Goal: Transaction & Acquisition: Purchase product/service

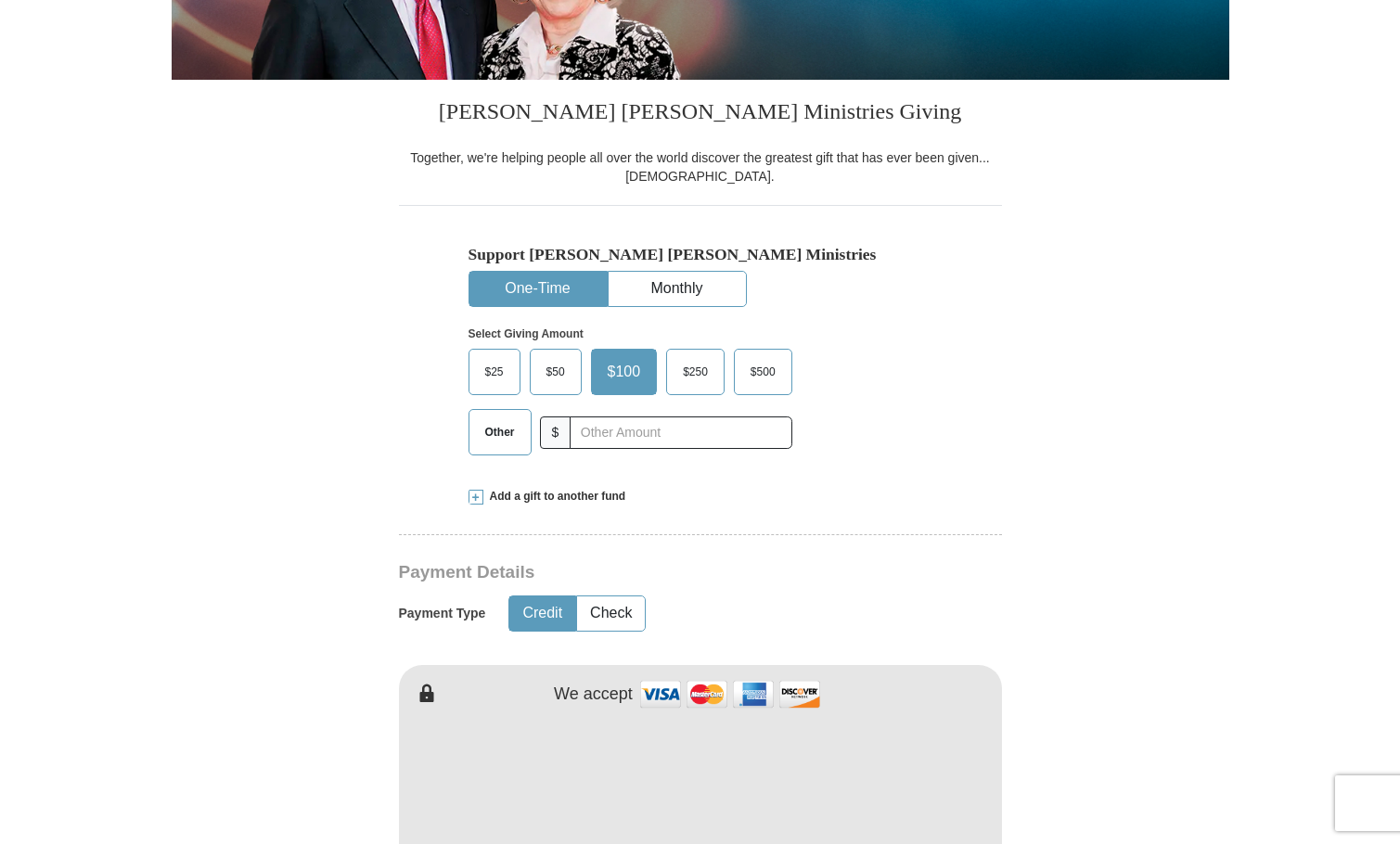
scroll to position [387, 0]
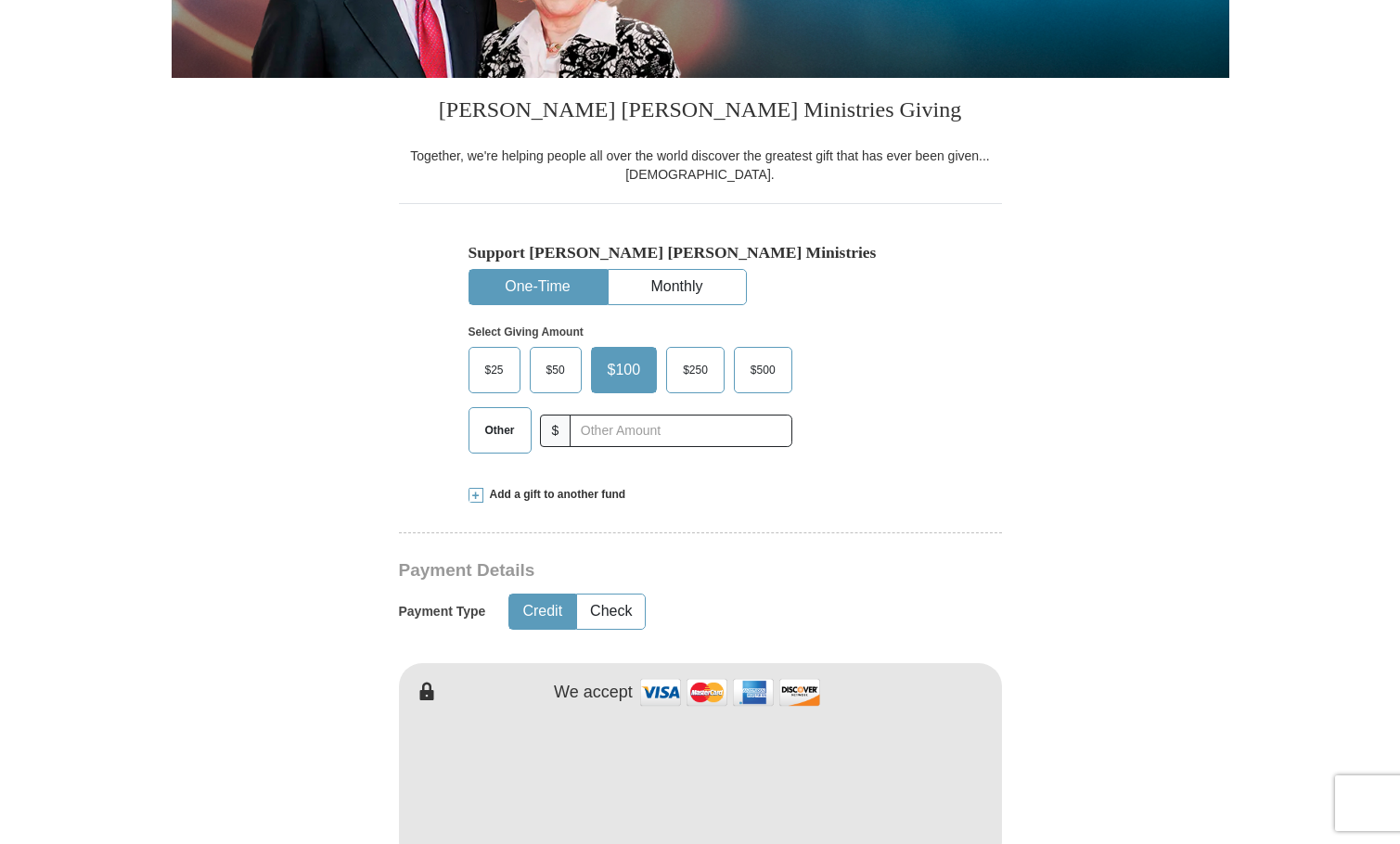
click at [587, 290] on button "One-Time" at bounding box center [537, 287] width 137 height 34
click at [619, 447] on input "text" at bounding box center [680, 430] width 206 height 32
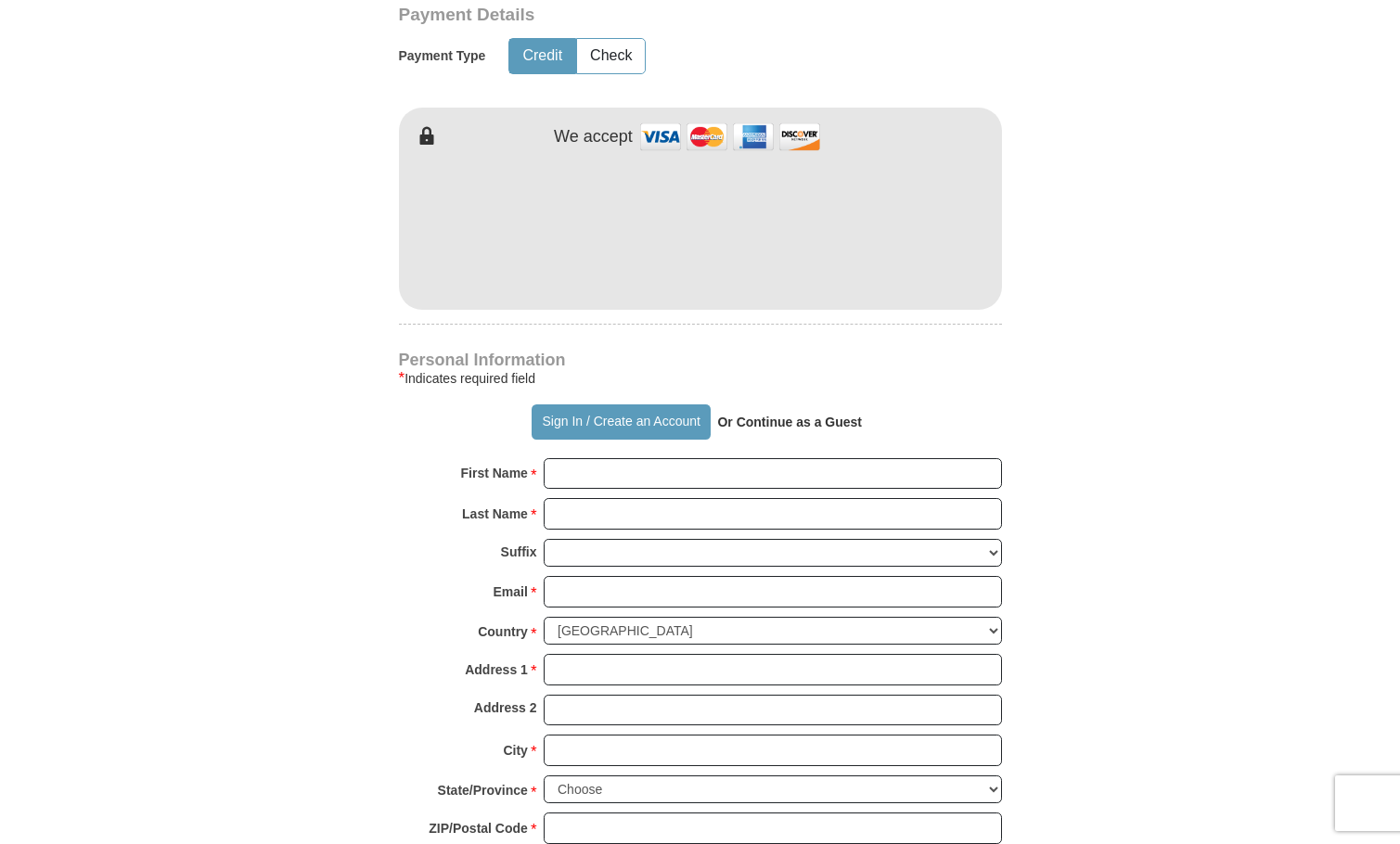
scroll to position [948, 0]
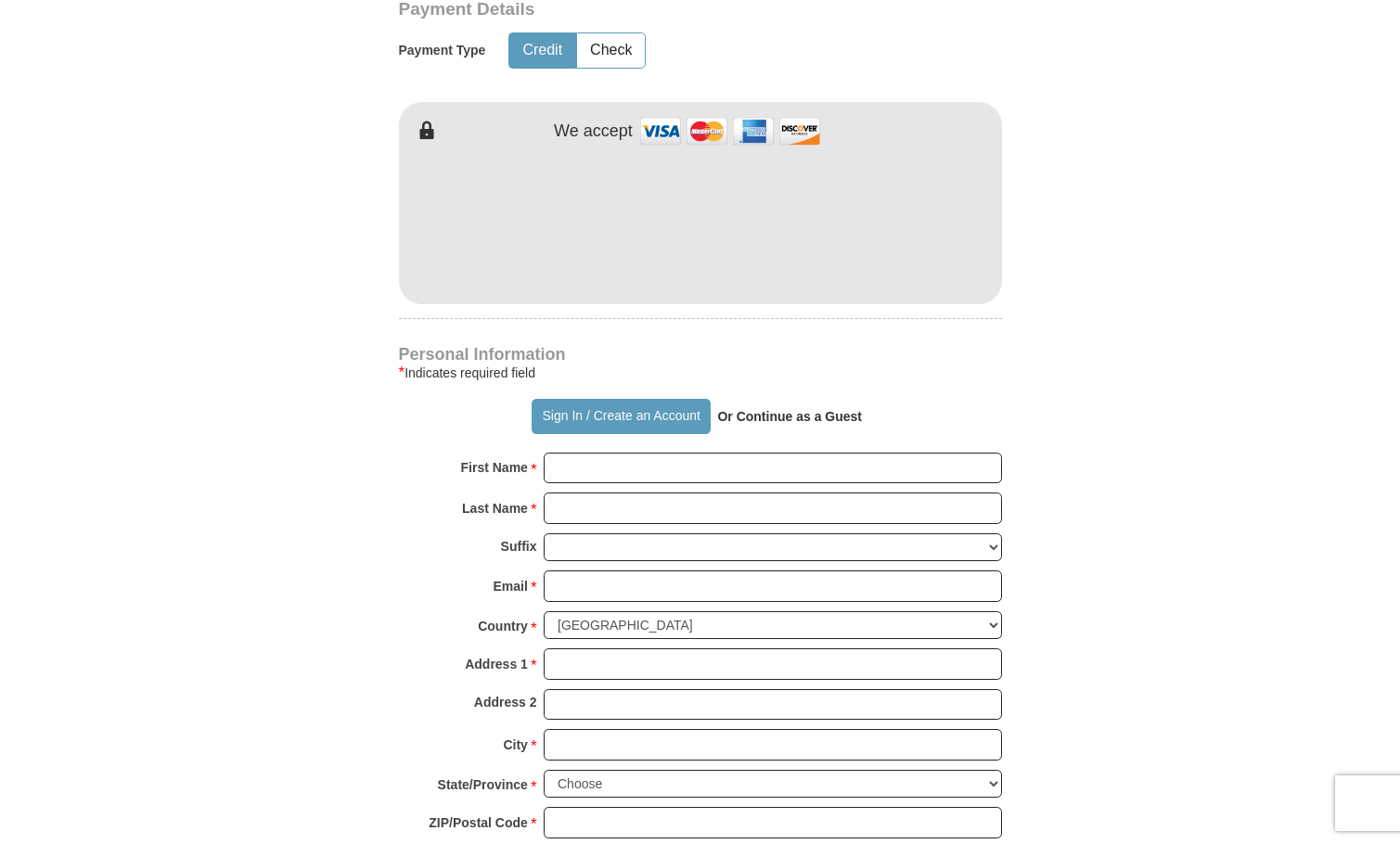
type input "30"
click at [711, 484] on input "First Name *" at bounding box center [772, 468] width 458 height 31
type input "Don"
click at [692, 524] on input "Last Name *" at bounding box center [772, 508] width 458 height 31
type input "Fefie"
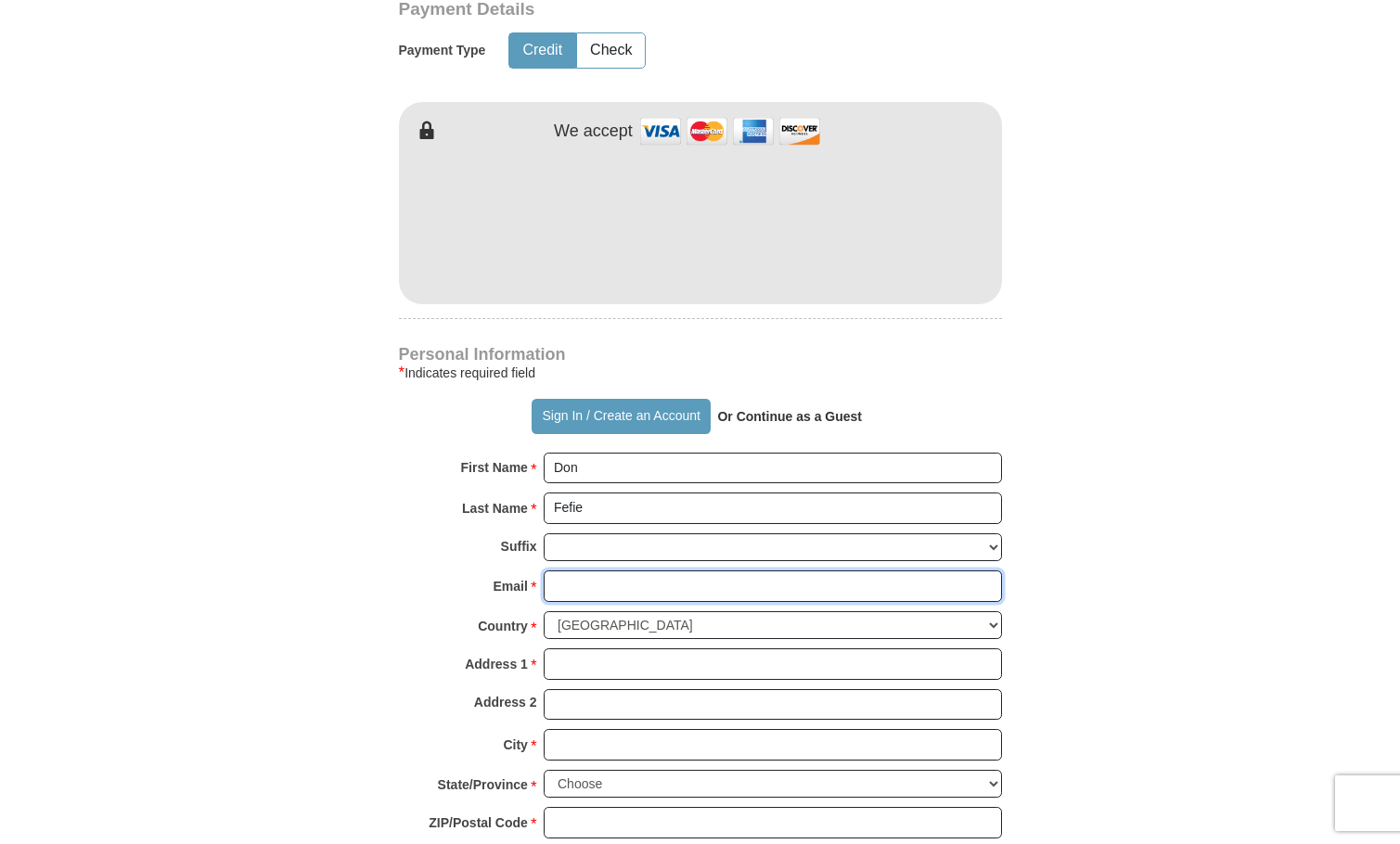
click at [653, 602] on input "Email *" at bounding box center [772, 585] width 458 height 31
type input "[EMAIL_ADDRESS][DOMAIN_NAME]"
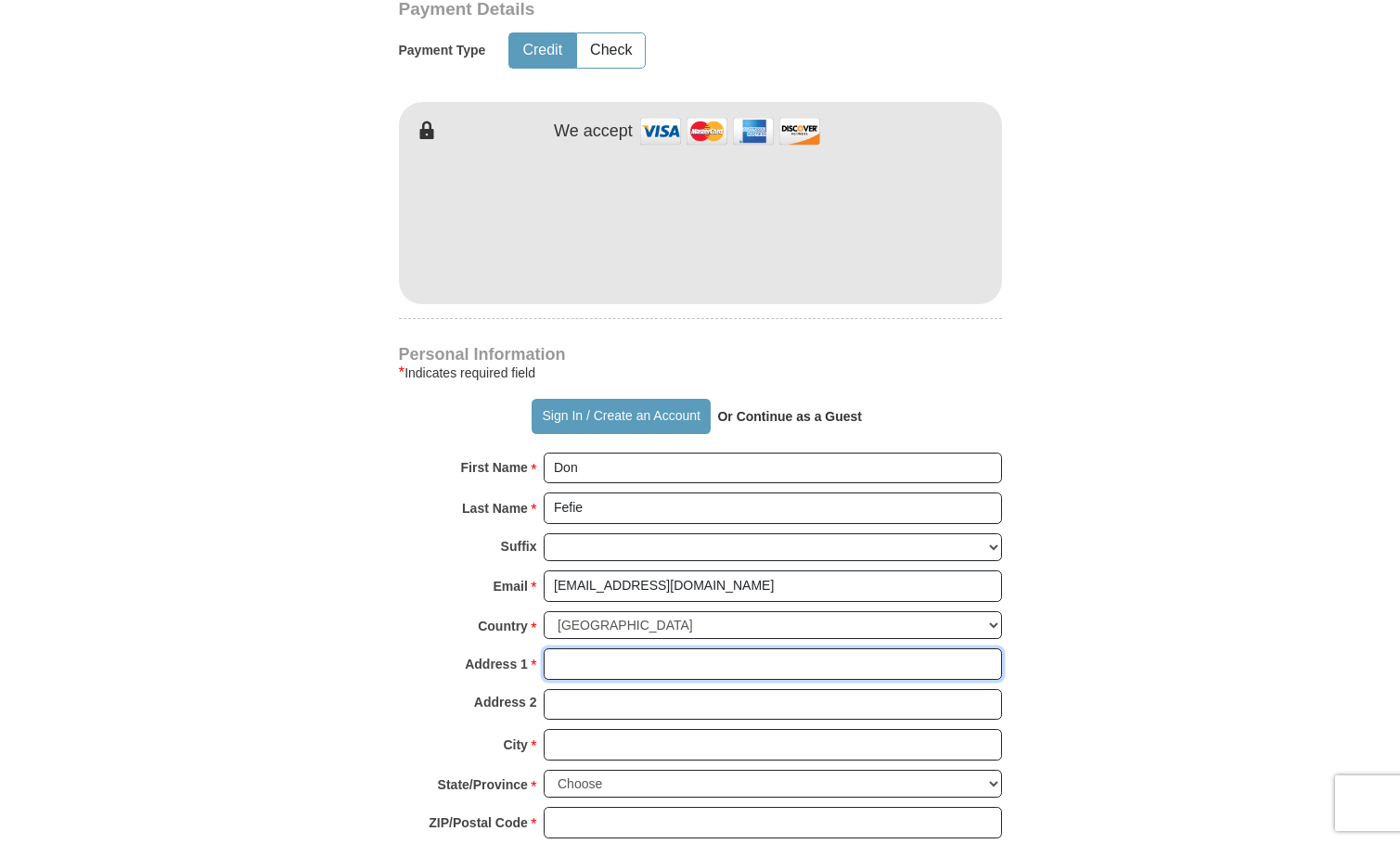
type input "[STREET_ADDRESS]"
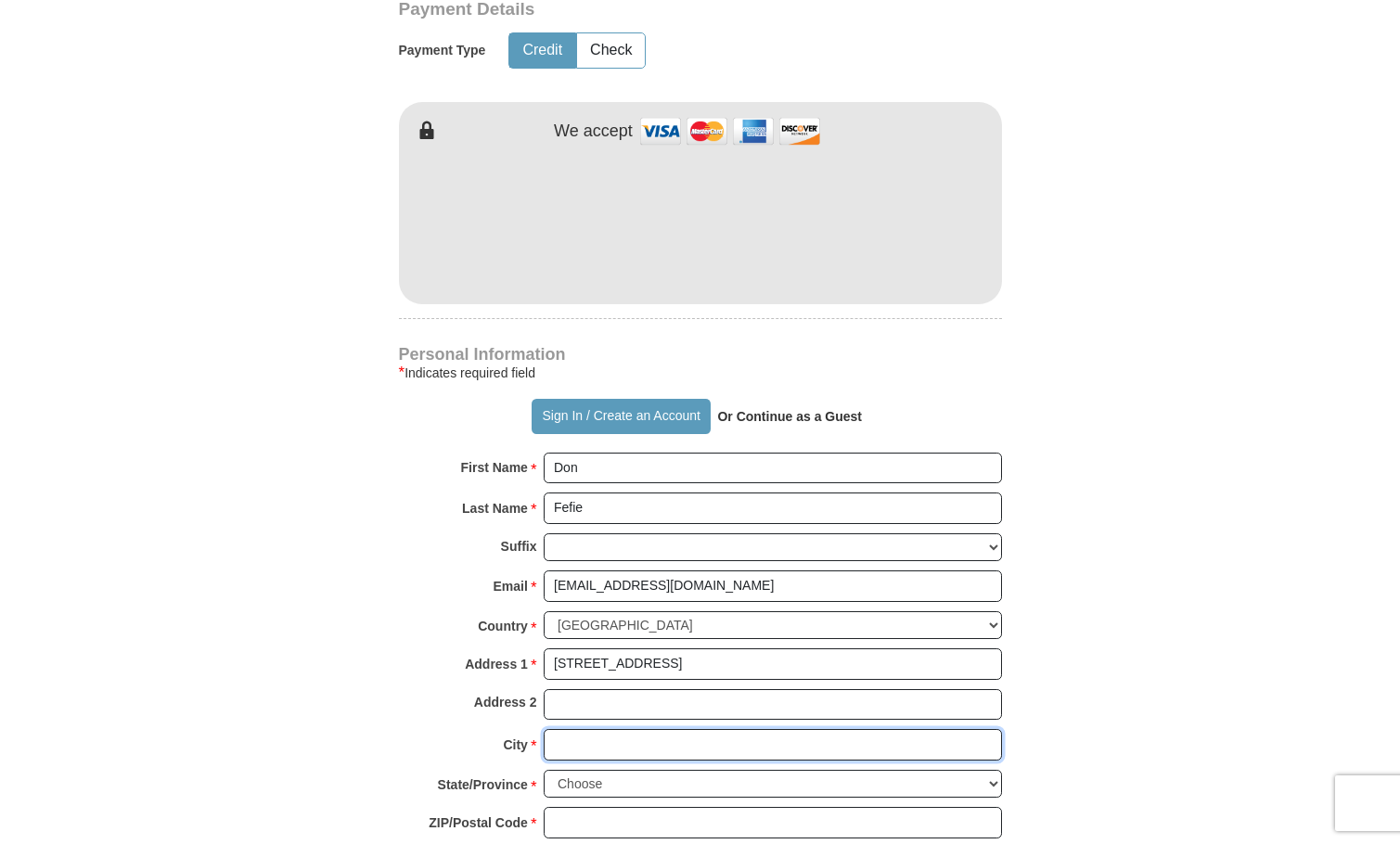
type input "[GEOGRAPHIC_DATA]"
select select "CA"
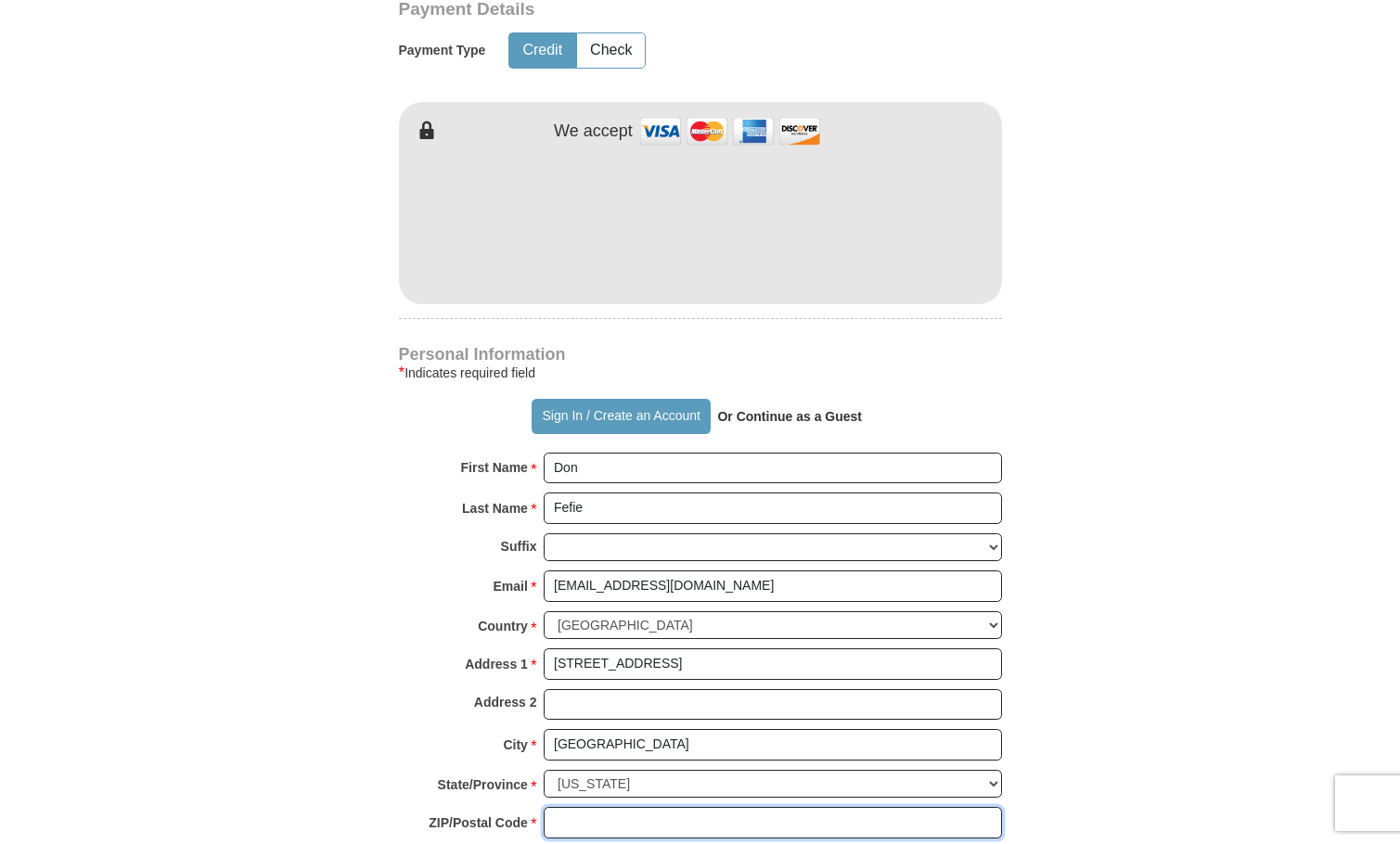
type input "90710"
type input "3106173704"
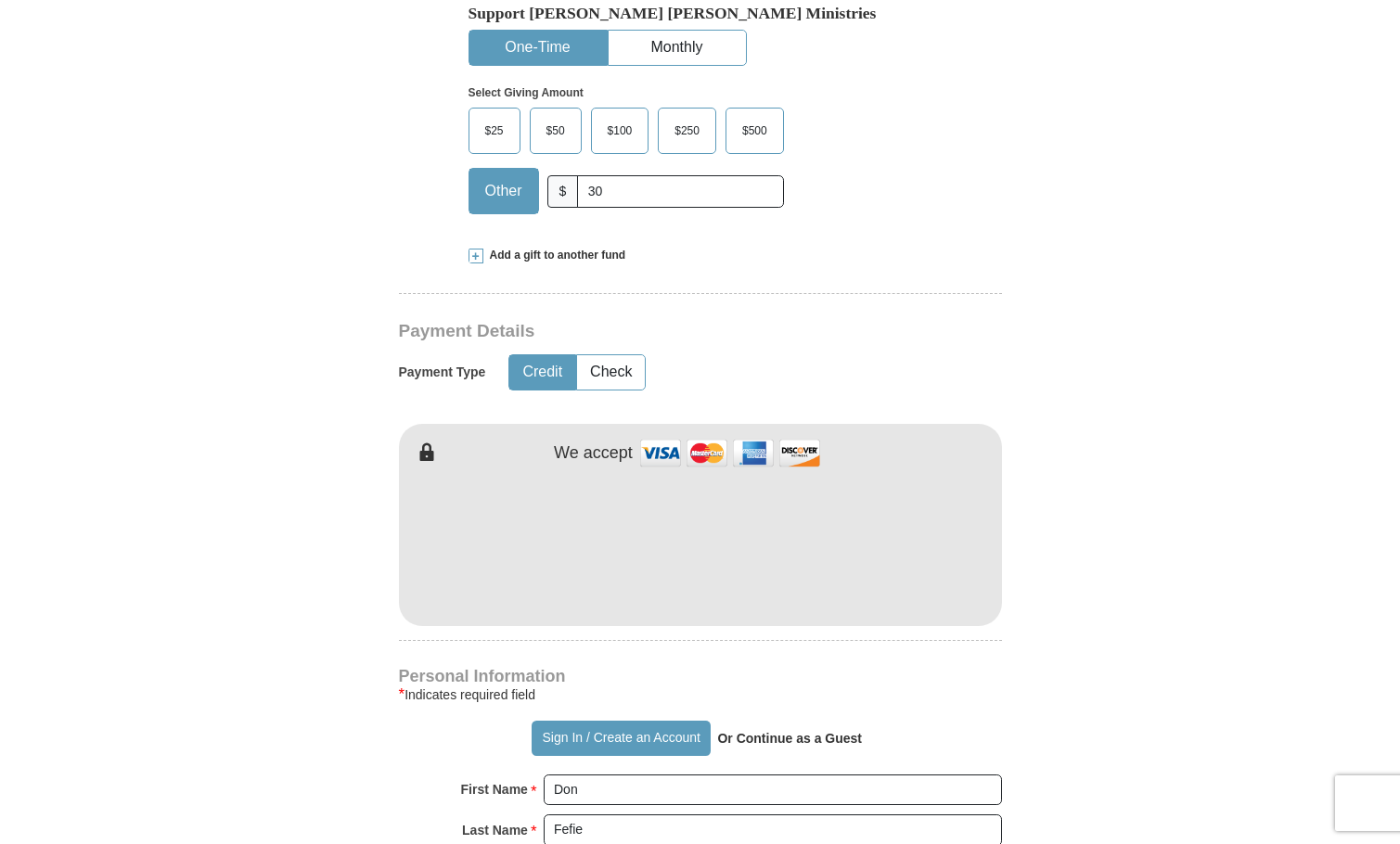
scroll to position [622, 0]
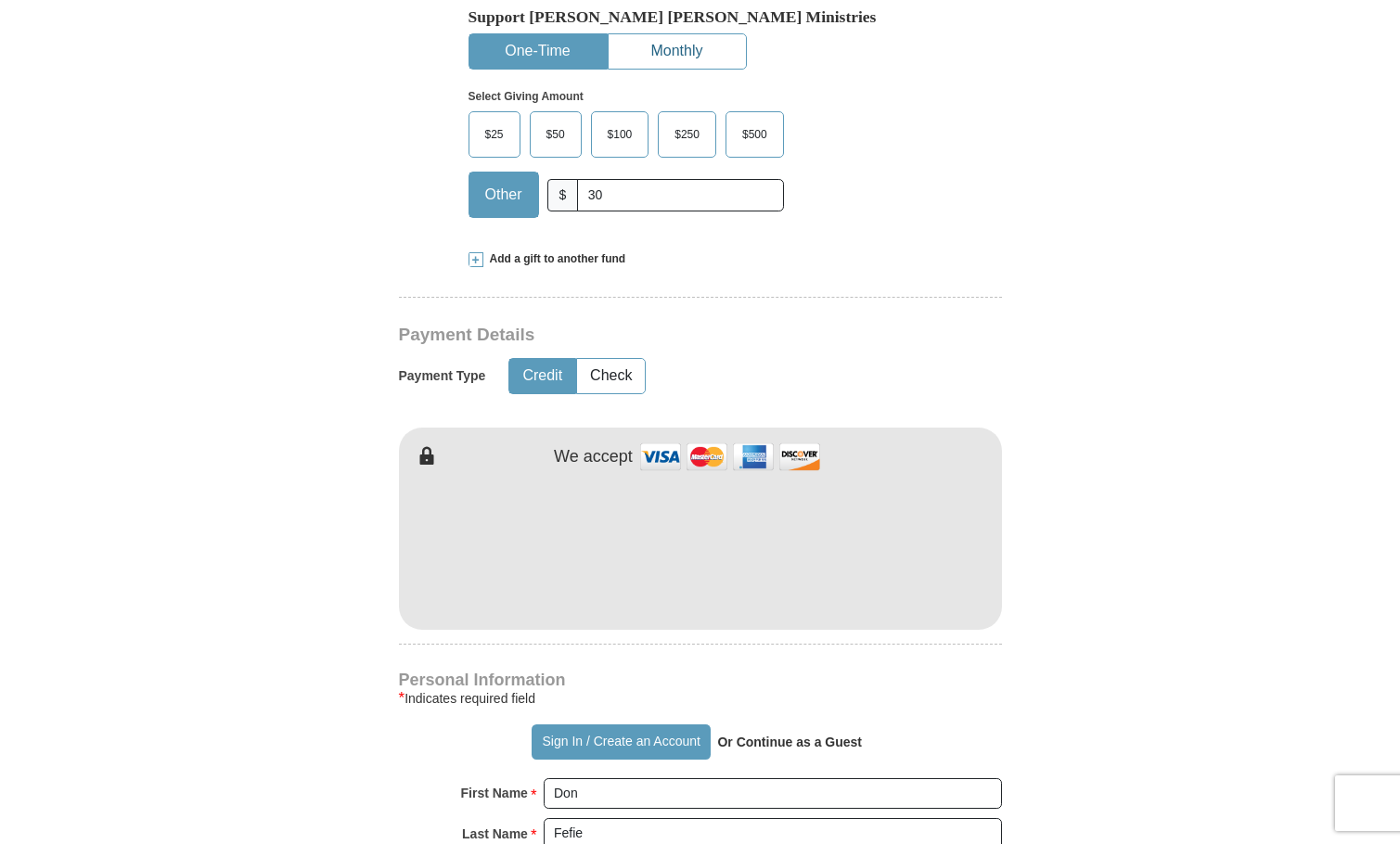
click at [609, 69] on button "Monthly" at bounding box center [677, 51] width 137 height 34
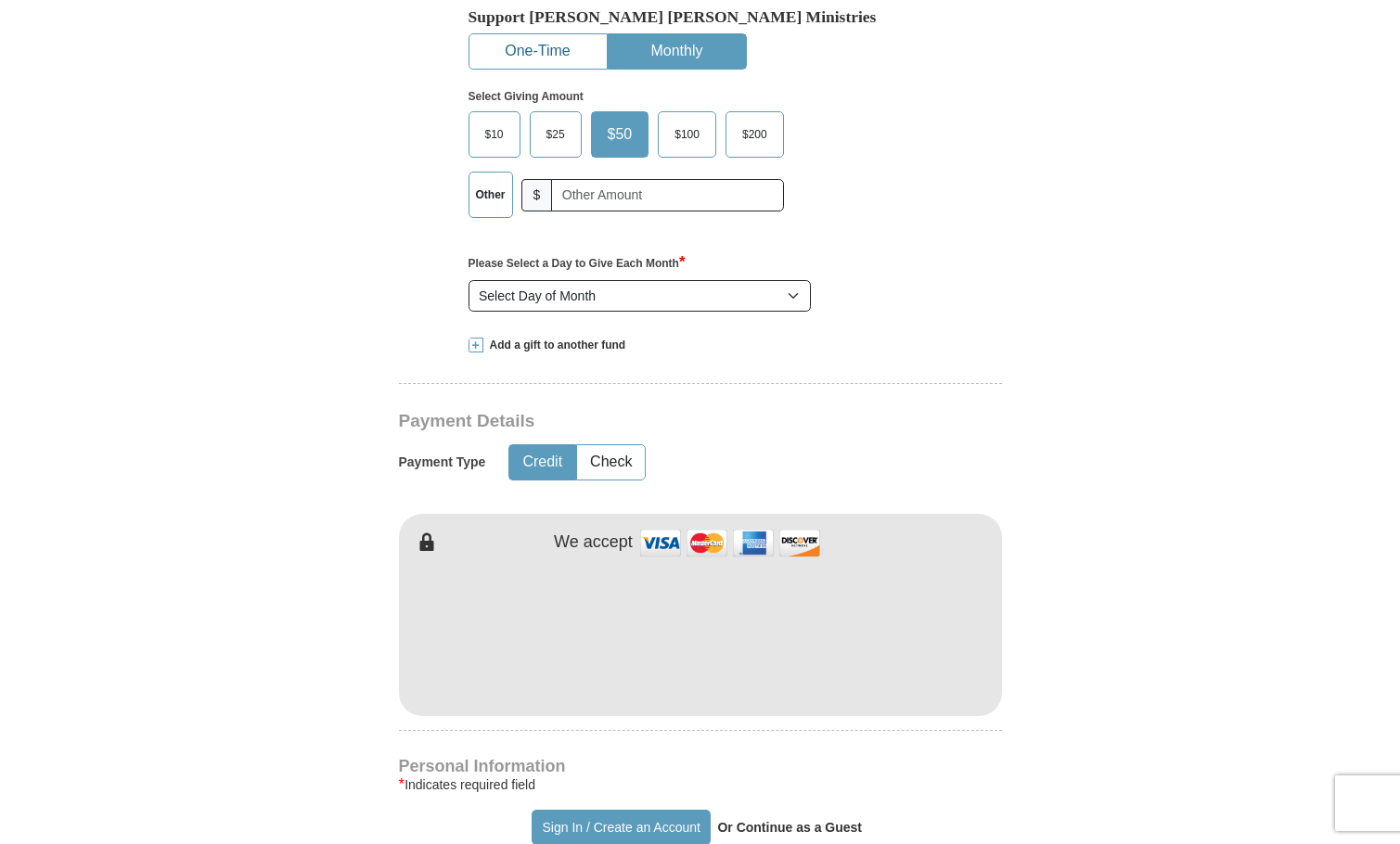
click at [521, 55] on button "One-Time" at bounding box center [537, 51] width 137 height 34
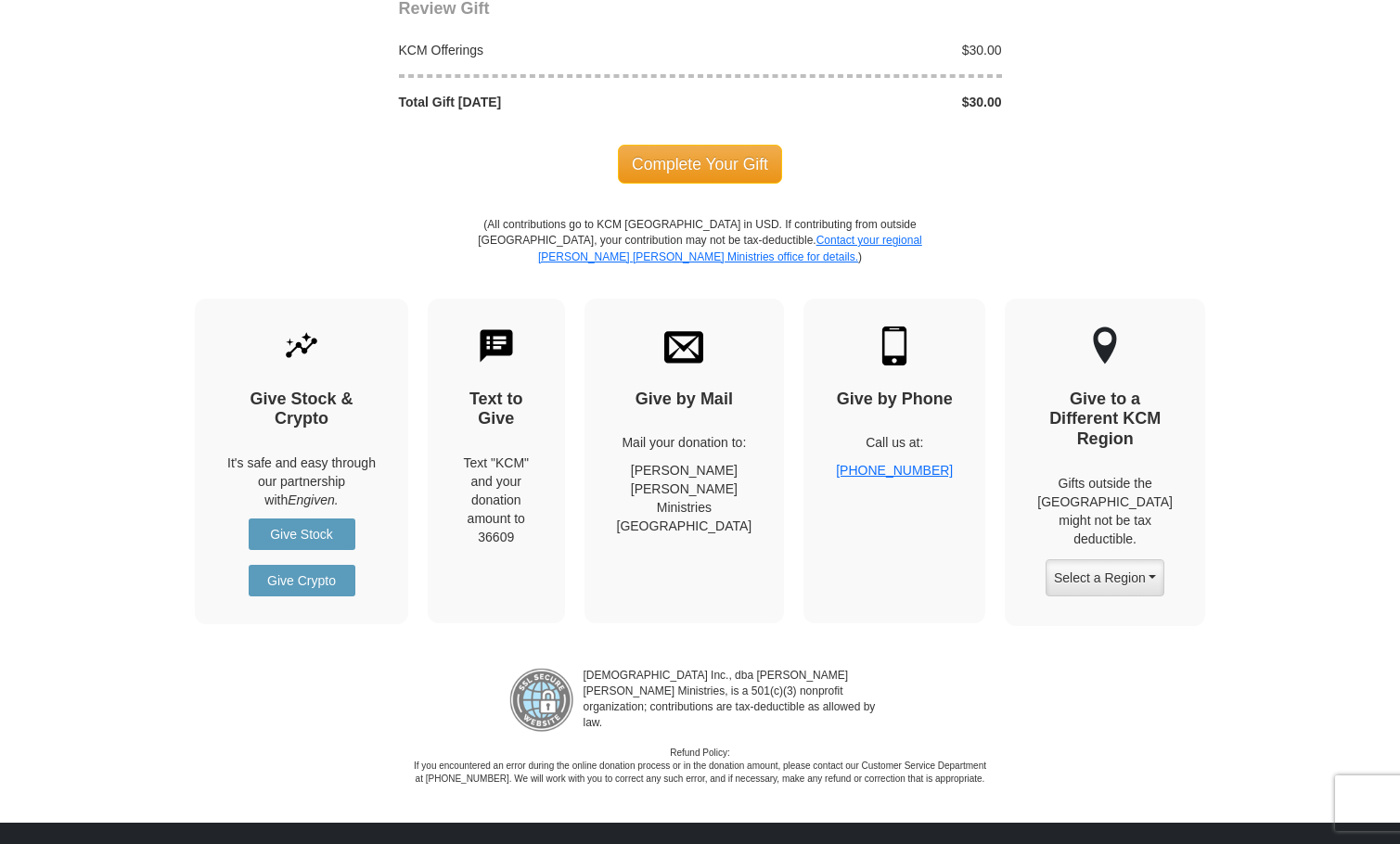
scroll to position [2047, 0]
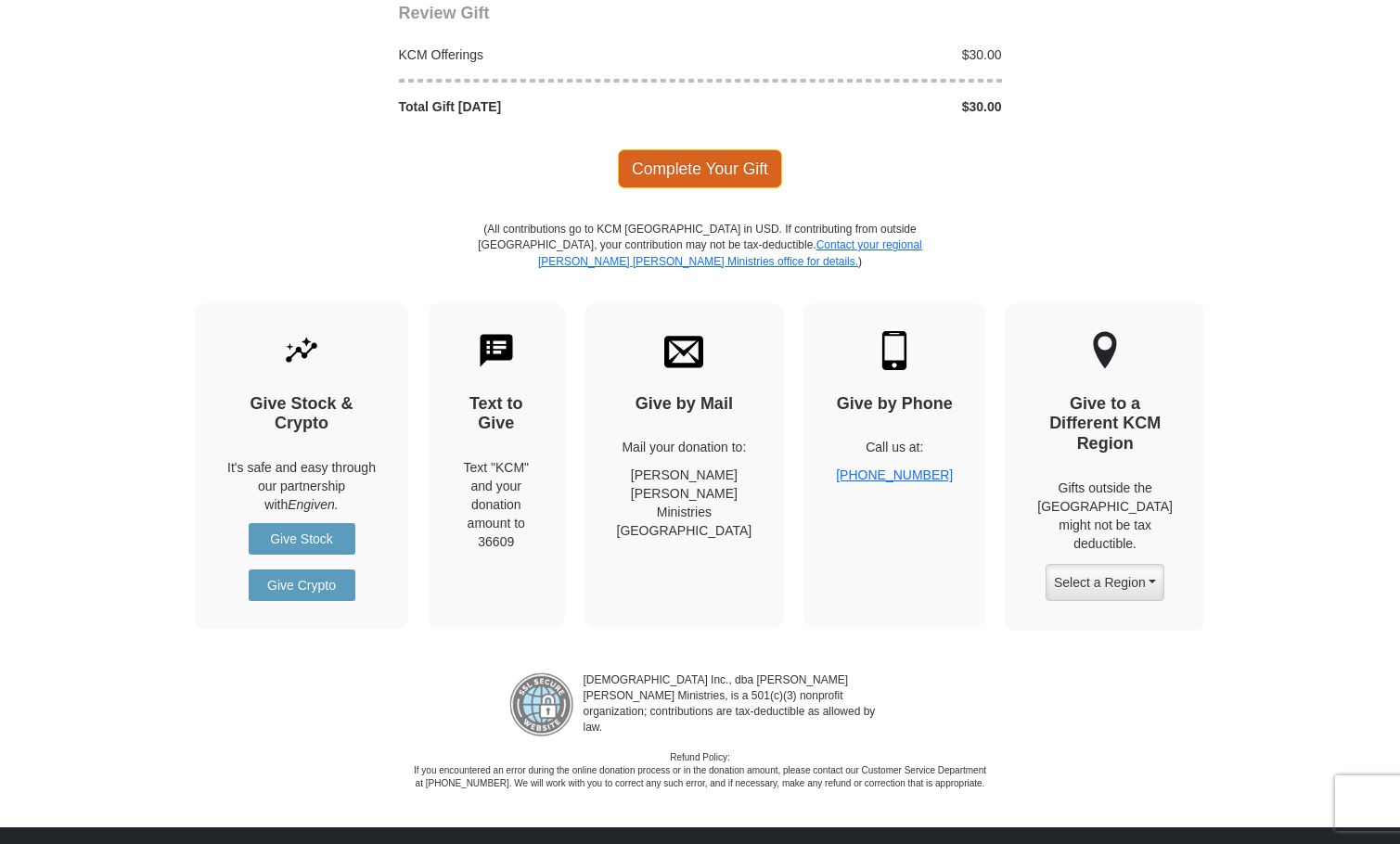
click at [709, 188] on span "Complete Your Gift" at bounding box center [700, 168] width 164 height 39
